Goal: Task Accomplishment & Management: Complete application form

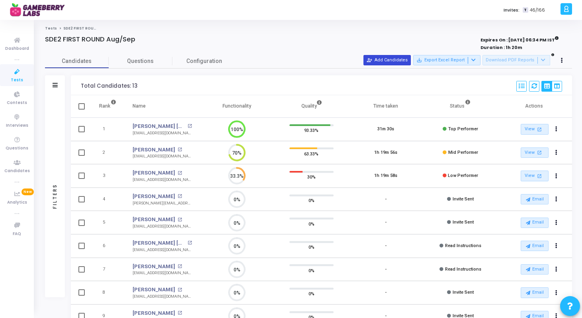
click at [400, 64] on button "person_add_alt Add Candidates" at bounding box center [387, 60] width 47 height 10
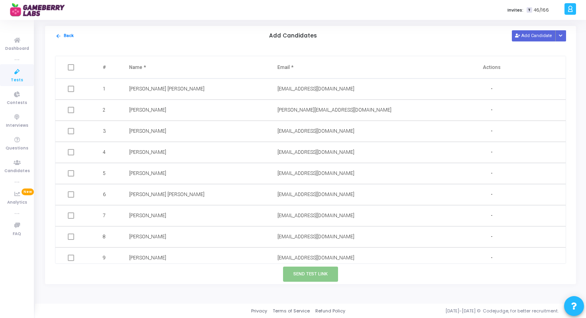
click at [299, 166] on td "[EMAIL_ADDRESS][DOMAIN_NAME]" at bounding box center [343, 173] width 148 height 21
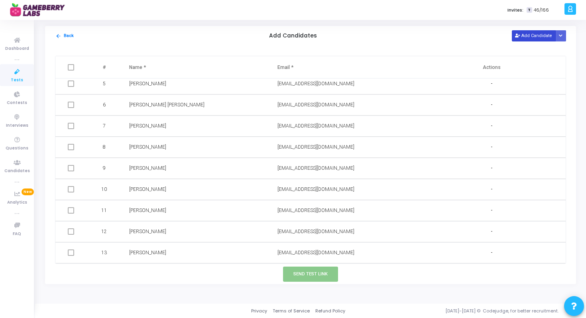
click at [535, 36] on button "Add Candidate" at bounding box center [533, 35] width 44 height 11
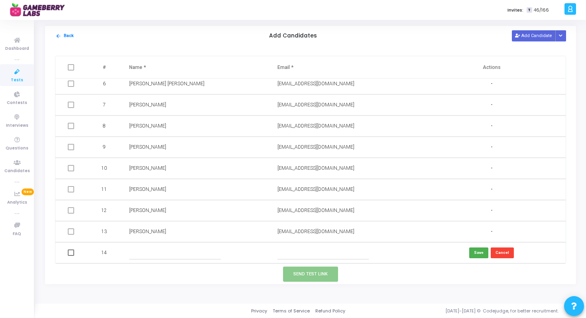
click at [297, 252] on input "text" at bounding box center [322, 252] width 91 height 13
paste input "[PERSON_NAME] [EMAIL_ADDRESS][DOMAIN_NAME]"
drag, startPoint x: 286, startPoint y: 253, endPoint x: 264, endPoint y: 252, distance: 21.9
click at [264, 252] on tr "14 [PERSON_NAME] [EMAIL_ADDRESS][DOMAIN_NAME] Save Cancel" at bounding box center [310, 252] width 510 height 21
type input "[EMAIL_ADDRESS][DOMAIN_NAME]"
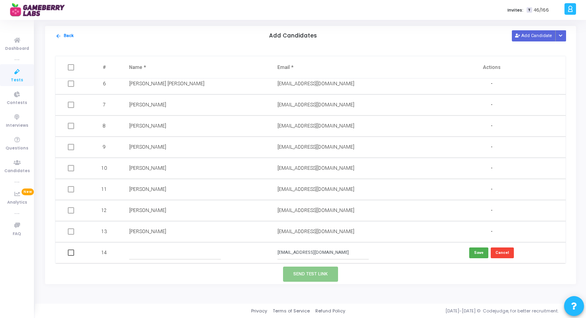
click at [212, 252] on input "text" at bounding box center [174, 252] width 91 height 13
paste input "[PERSON_NAME]"
type input "[PERSON_NAME]"
click at [478, 252] on button "Save" at bounding box center [478, 252] width 19 height 11
click at [71, 255] on span at bounding box center [71, 252] width 6 height 6
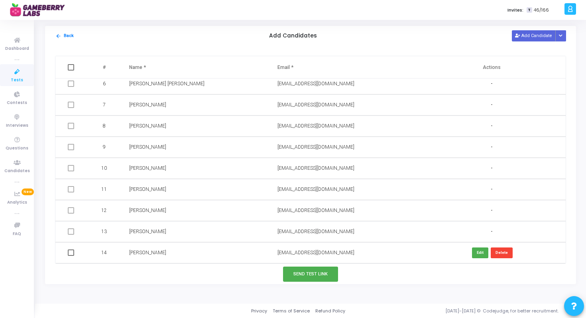
click at [71, 256] on input "checkbox" at bounding box center [71, 256] width 0 height 0
checkbox input "true"
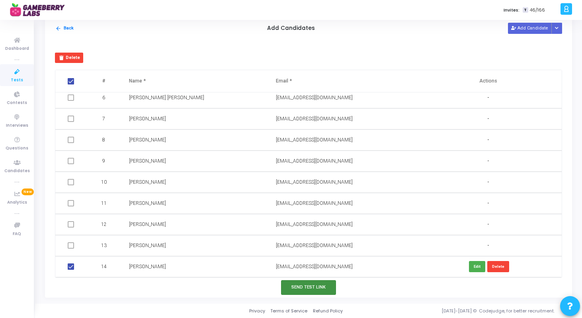
click at [304, 291] on button "Send Test Link" at bounding box center [308, 287] width 55 height 15
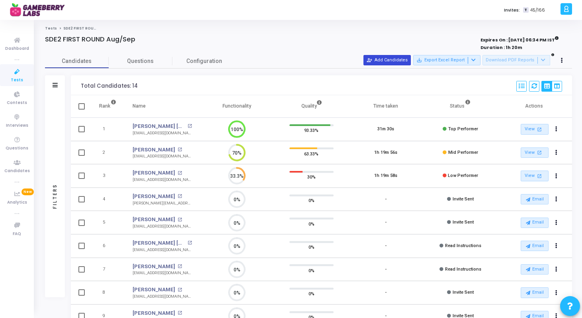
click at [393, 61] on button "person_add_alt Add Candidates" at bounding box center [387, 60] width 47 height 10
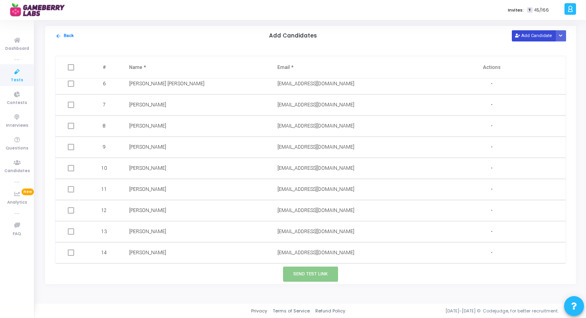
click at [524, 40] on button "Add Candidate" at bounding box center [533, 35] width 44 height 11
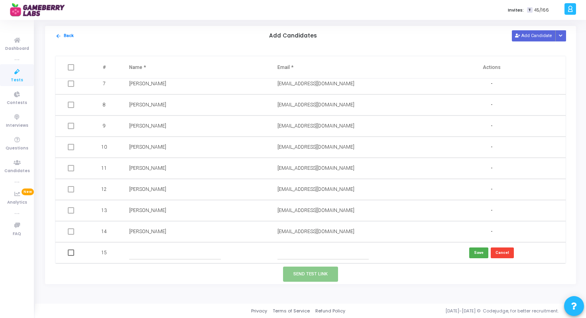
click at [313, 249] on input "text" at bounding box center [322, 252] width 91 height 13
paste input "Archana [EMAIL_ADDRESS][DOMAIN_NAME]"
drag, startPoint x: 294, startPoint y: 255, endPoint x: 276, endPoint y: 255, distance: 17.5
click at [277, 255] on input "Archana [EMAIL_ADDRESS][DOMAIN_NAME]" at bounding box center [322, 252] width 91 height 13
type input "[EMAIL_ADDRESS][DOMAIN_NAME]"
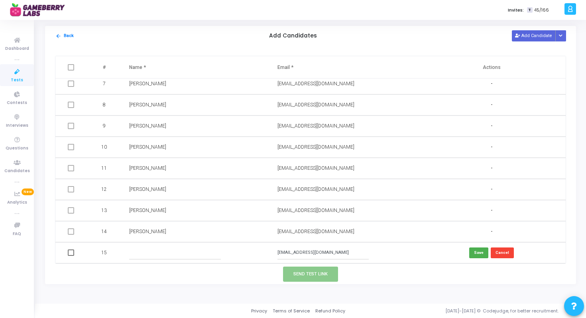
click at [199, 252] on input "text" at bounding box center [174, 252] width 91 height 13
paste input "Archana"
type input "Archana"
click at [482, 252] on button "Save" at bounding box center [478, 252] width 19 height 11
click at [71, 252] on span at bounding box center [71, 252] width 6 height 6
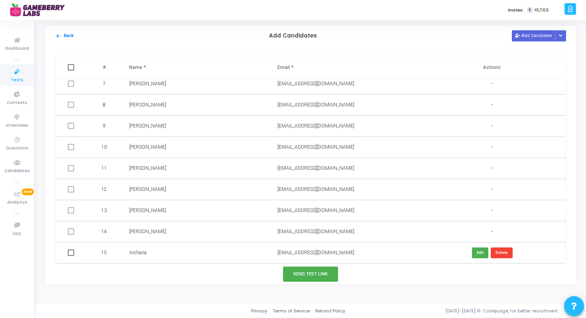
click at [71, 256] on input "checkbox" at bounding box center [71, 256] width 0 height 0
checkbox input "true"
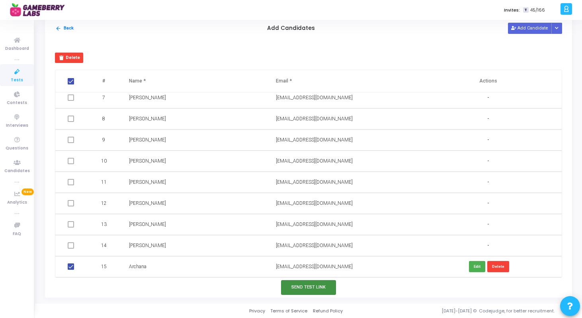
click at [297, 286] on button "Send Test Link" at bounding box center [308, 287] width 55 height 15
